Goal: Task Accomplishment & Management: Manage account settings

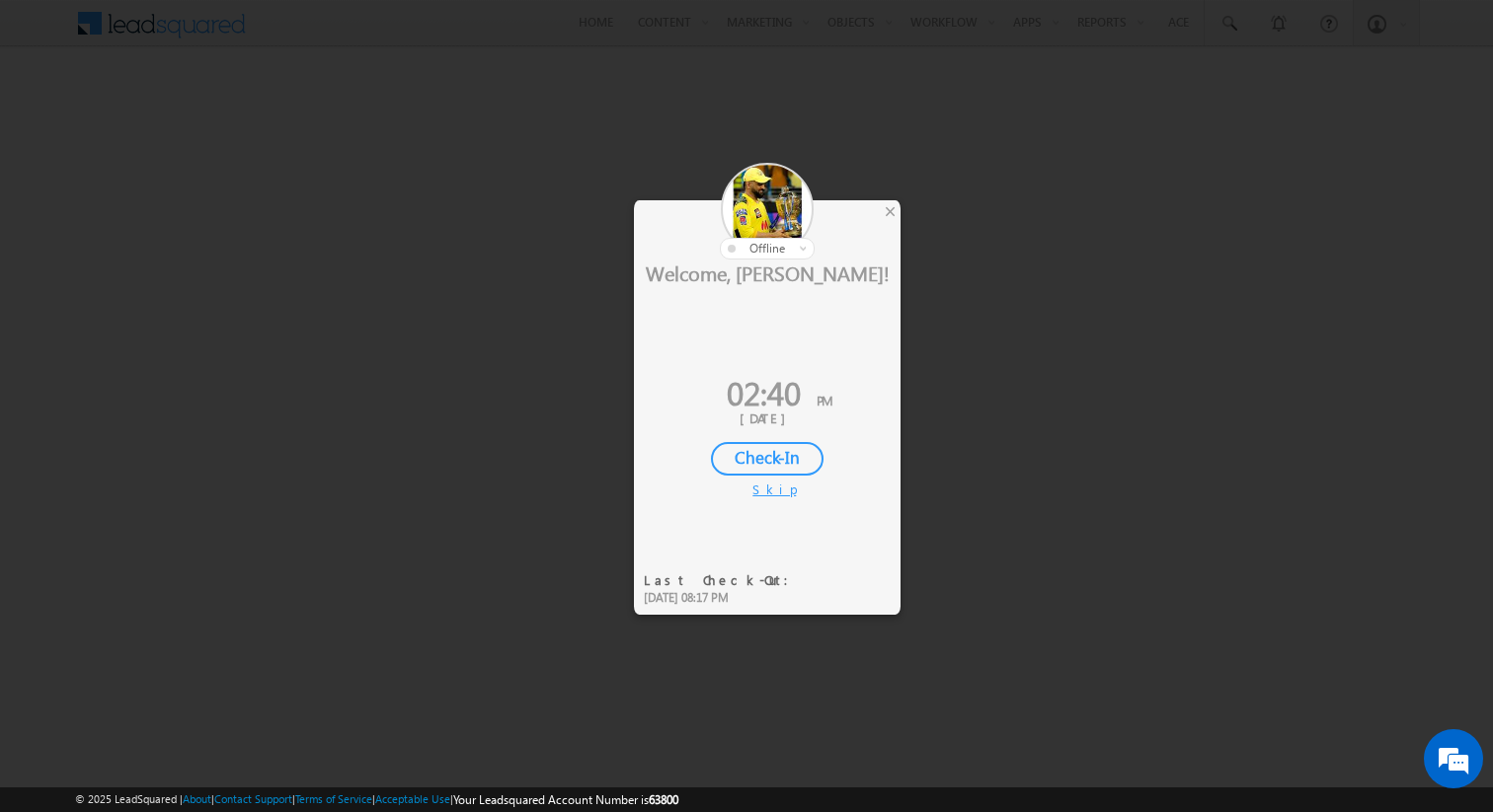
click at [772, 491] on div "Skip" at bounding box center [767, 489] width 30 height 18
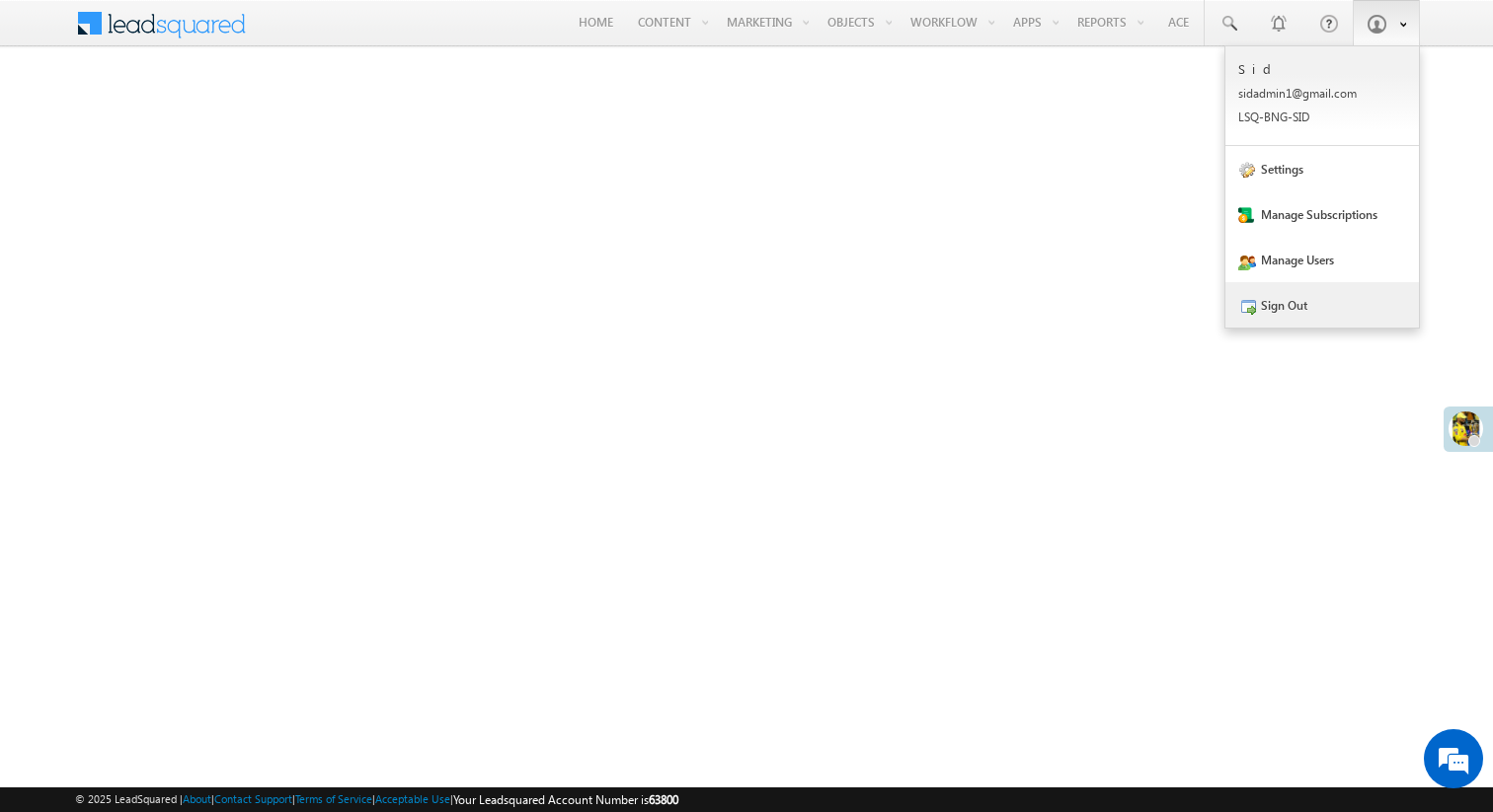
click at [1344, 313] on link "Sign Out" at bounding box center [1322, 305] width 193 height 46
